Goal: Find specific page/section: Find specific page/section

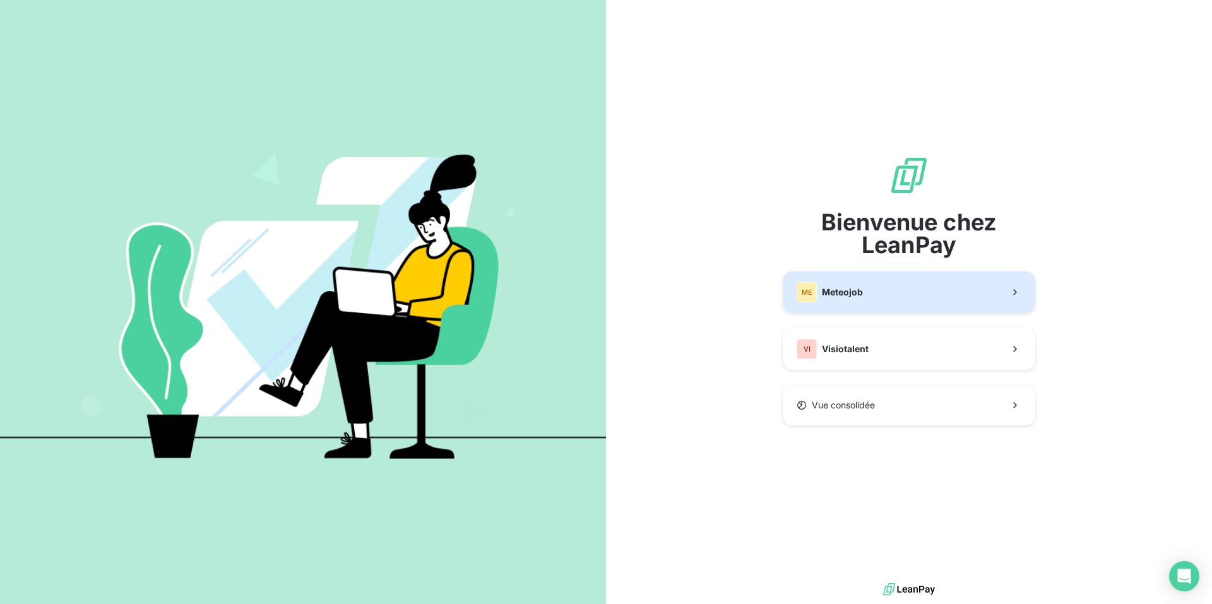
click at [866, 285] on button "ME Meteojob" at bounding box center [909, 292] width 252 height 42
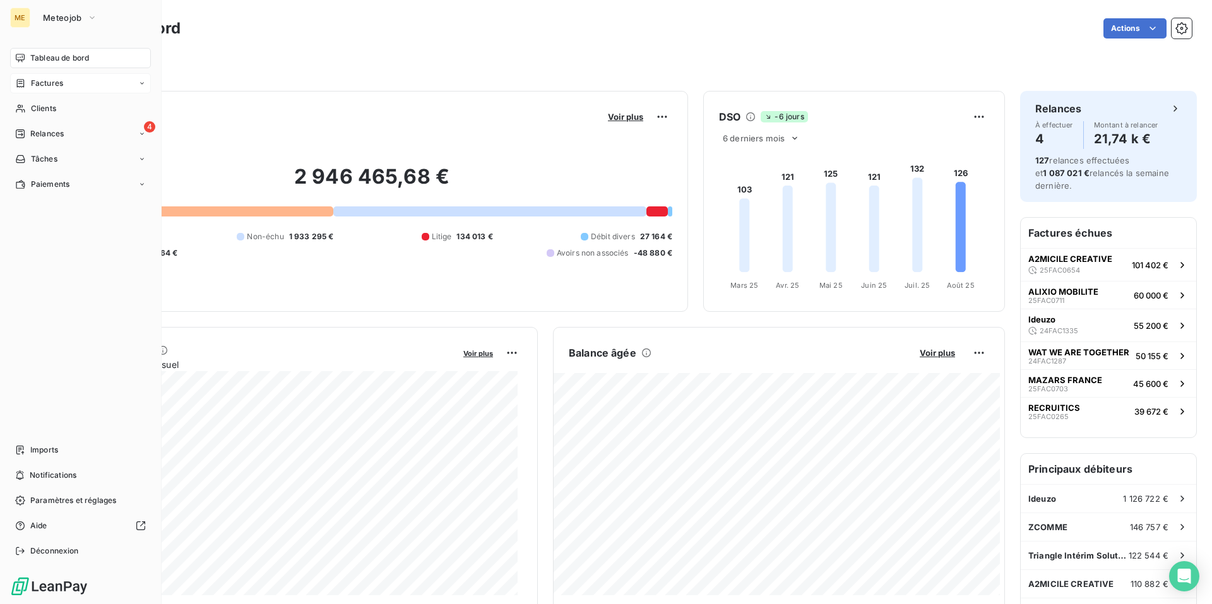
click at [53, 83] on span "Factures" at bounding box center [47, 83] width 32 height 11
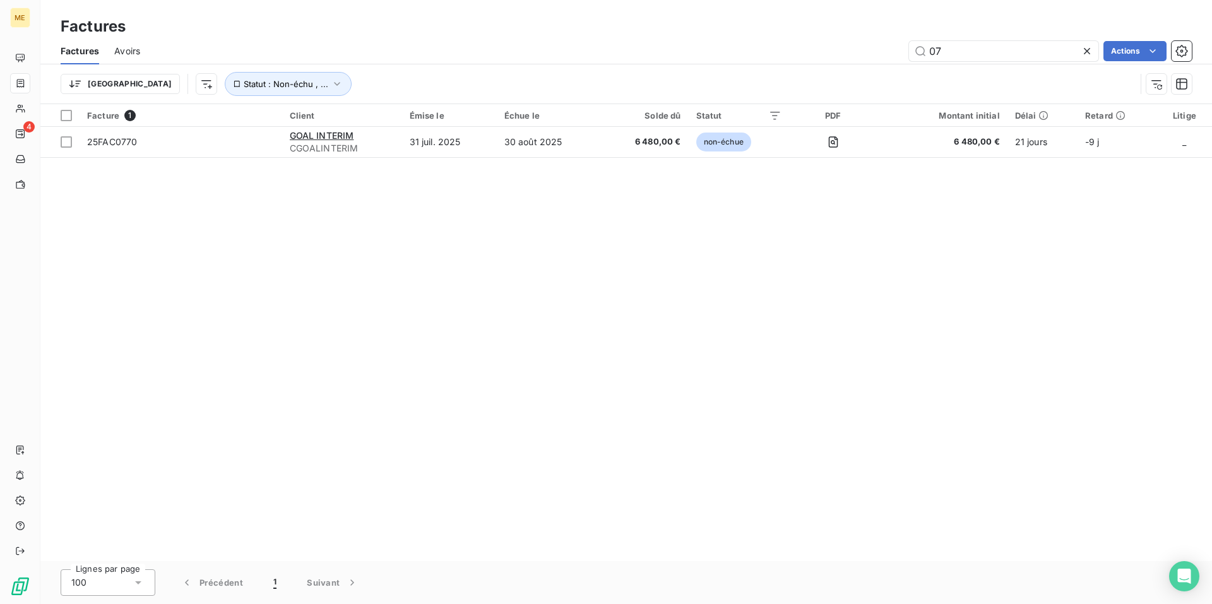
type input "0"
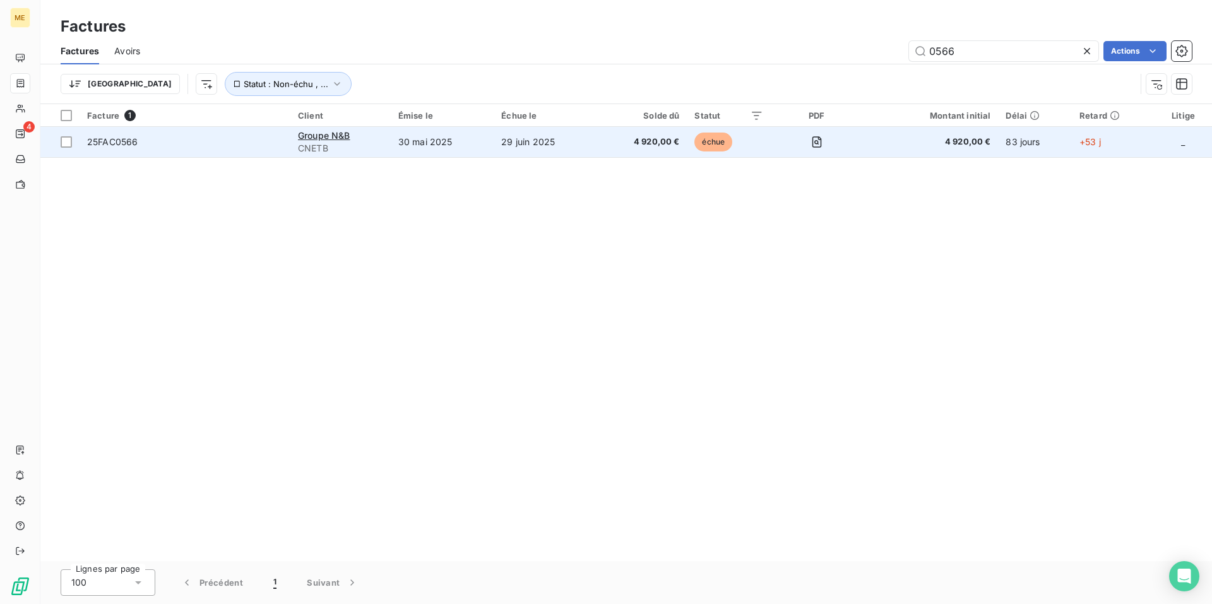
type input "0566"
click at [426, 146] on td "30 mai 2025" at bounding box center [443, 142] width 104 height 30
